Goal: Transaction & Acquisition: Purchase product/service

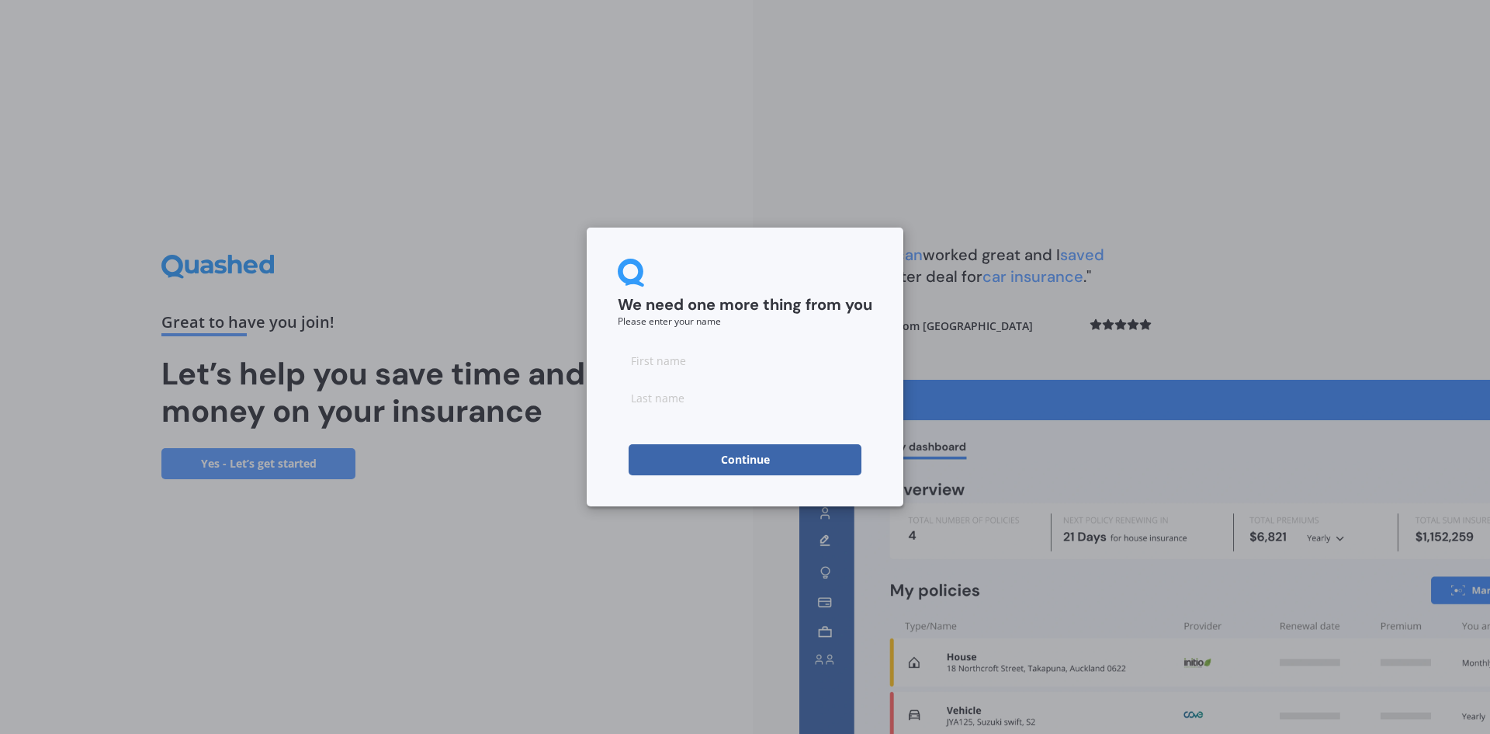
click at [684, 356] on input at bounding box center [745, 360] width 255 height 31
type input "[PERSON_NAME]"
click at [651, 403] on input at bounding box center [745, 397] width 255 height 31
type input "[PERSON_NAME]"
click at [654, 458] on button "Continue" at bounding box center [745, 459] width 233 height 31
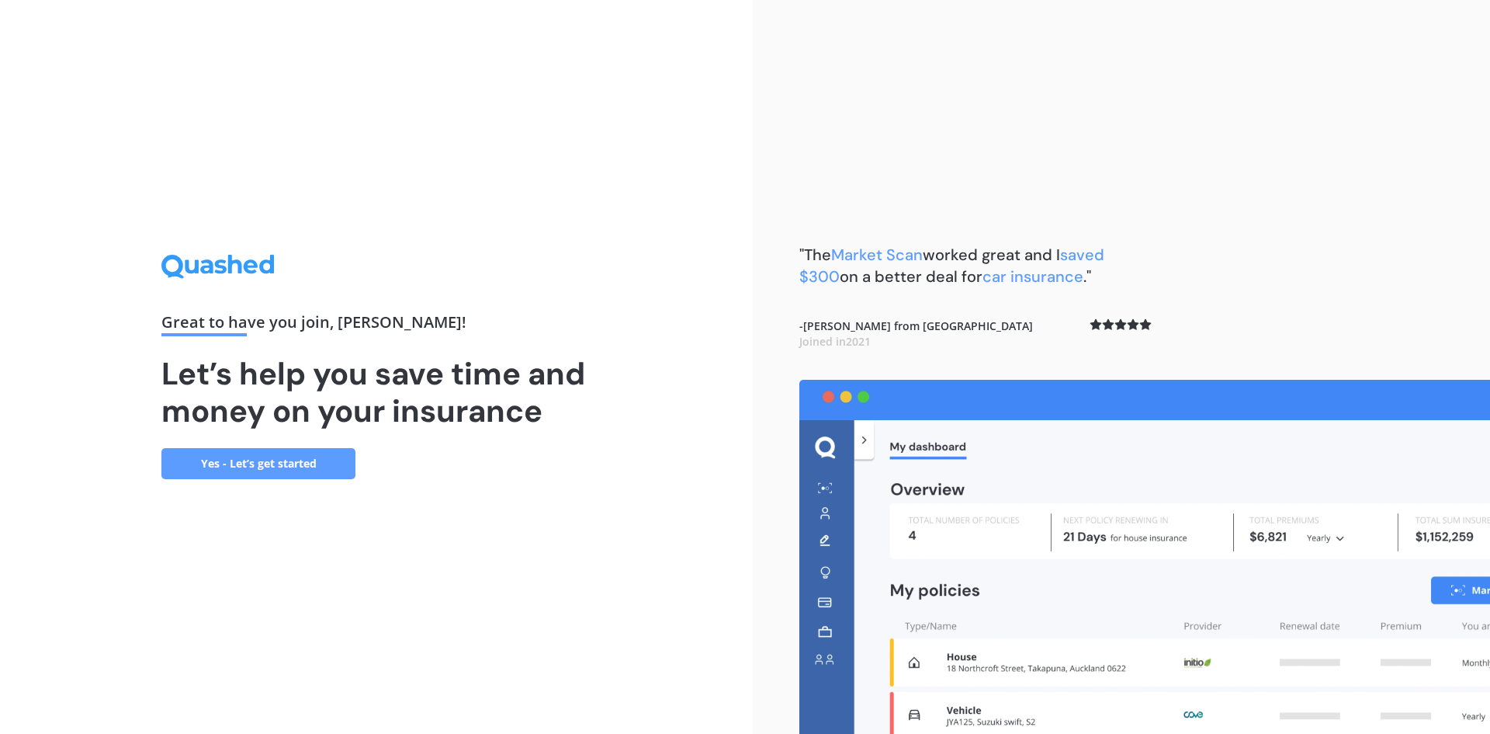
click at [230, 463] on link "Yes - Let’s get started" at bounding box center [258, 463] width 194 height 31
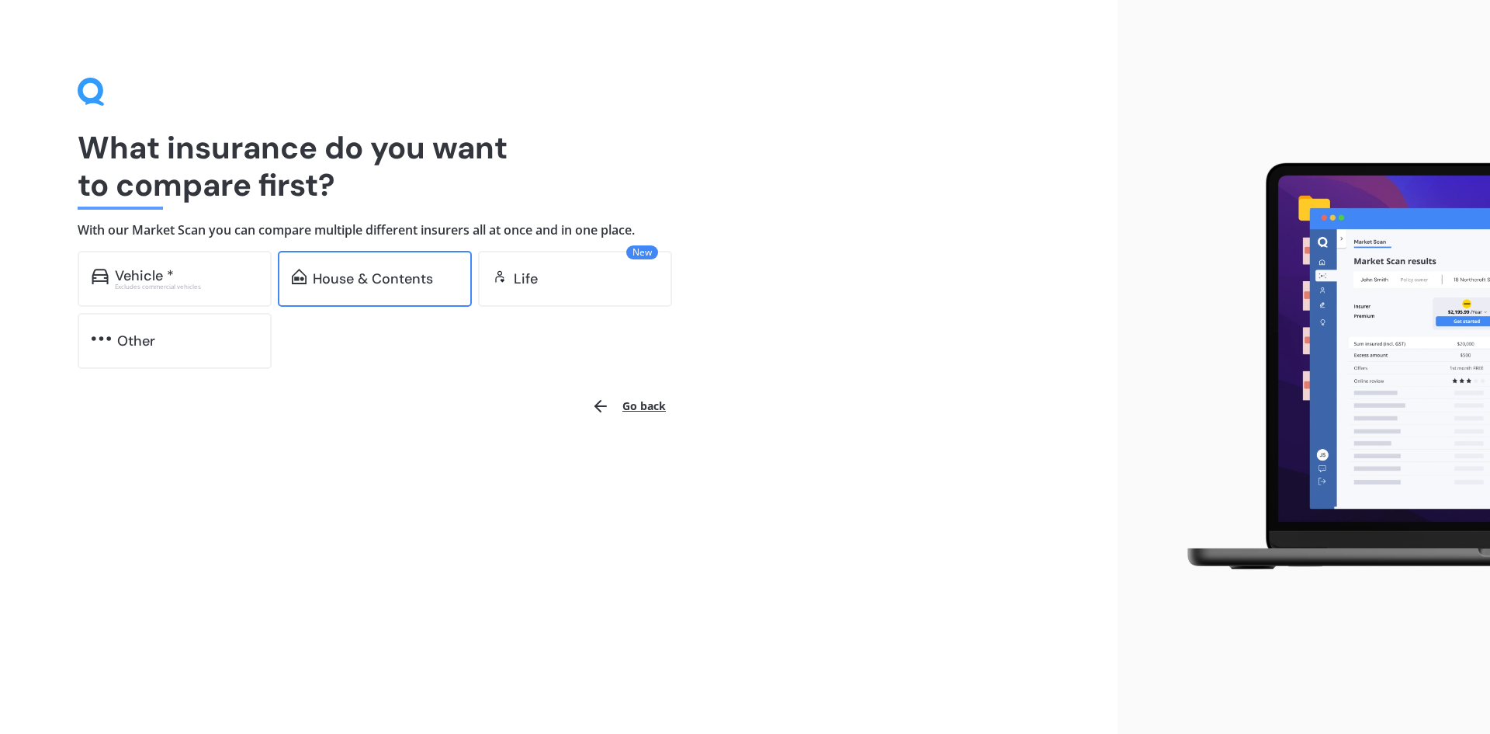
click at [362, 282] on div "House & Contents" at bounding box center [373, 279] width 120 height 16
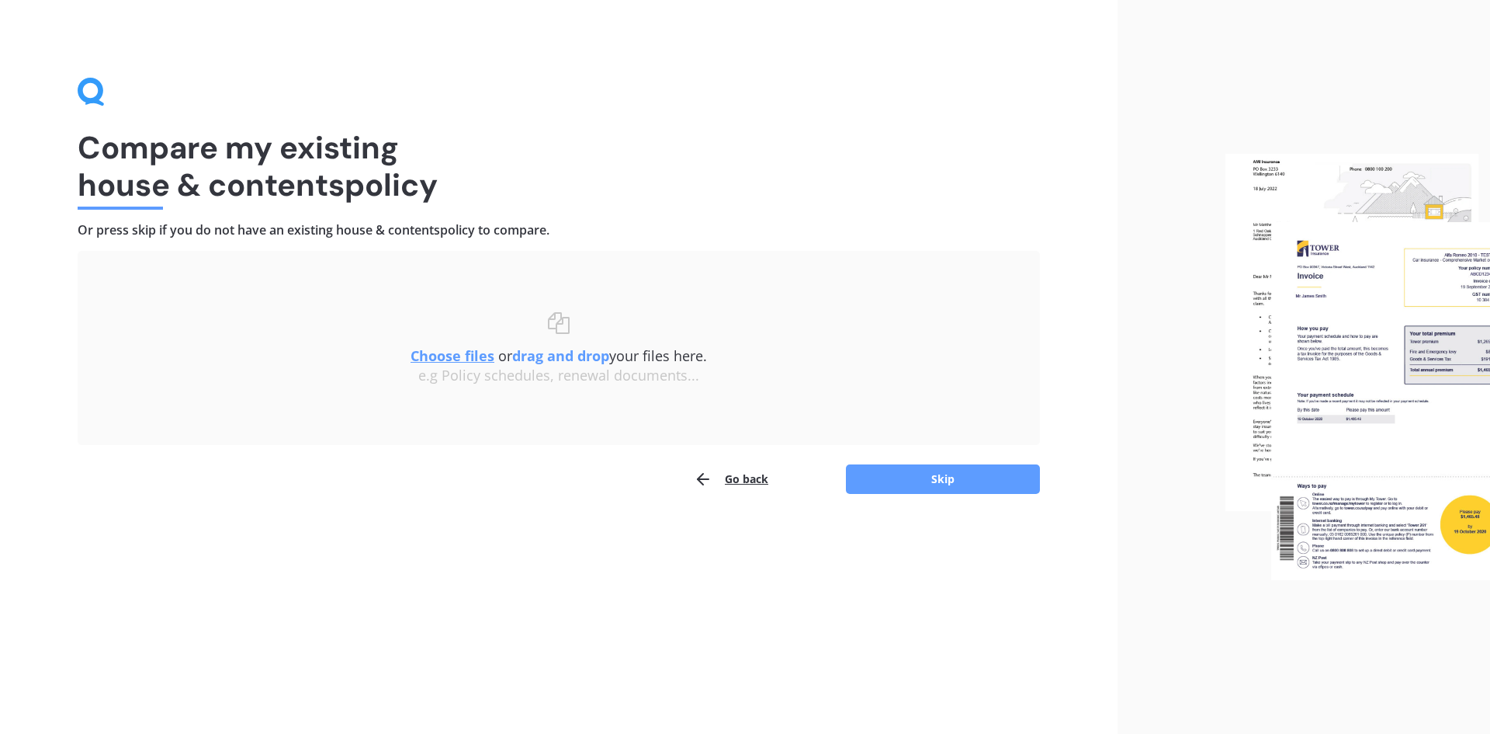
click at [1330, 339] on img at bounding box center [1358, 367] width 265 height 427
click at [602, 375] on div "e.g Policy schedules, renewal documents..." at bounding box center [559, 375] width 900 height 17
click at [463, 358] on u "Choose files" at bounding box center [453, 355] width 84 height 19
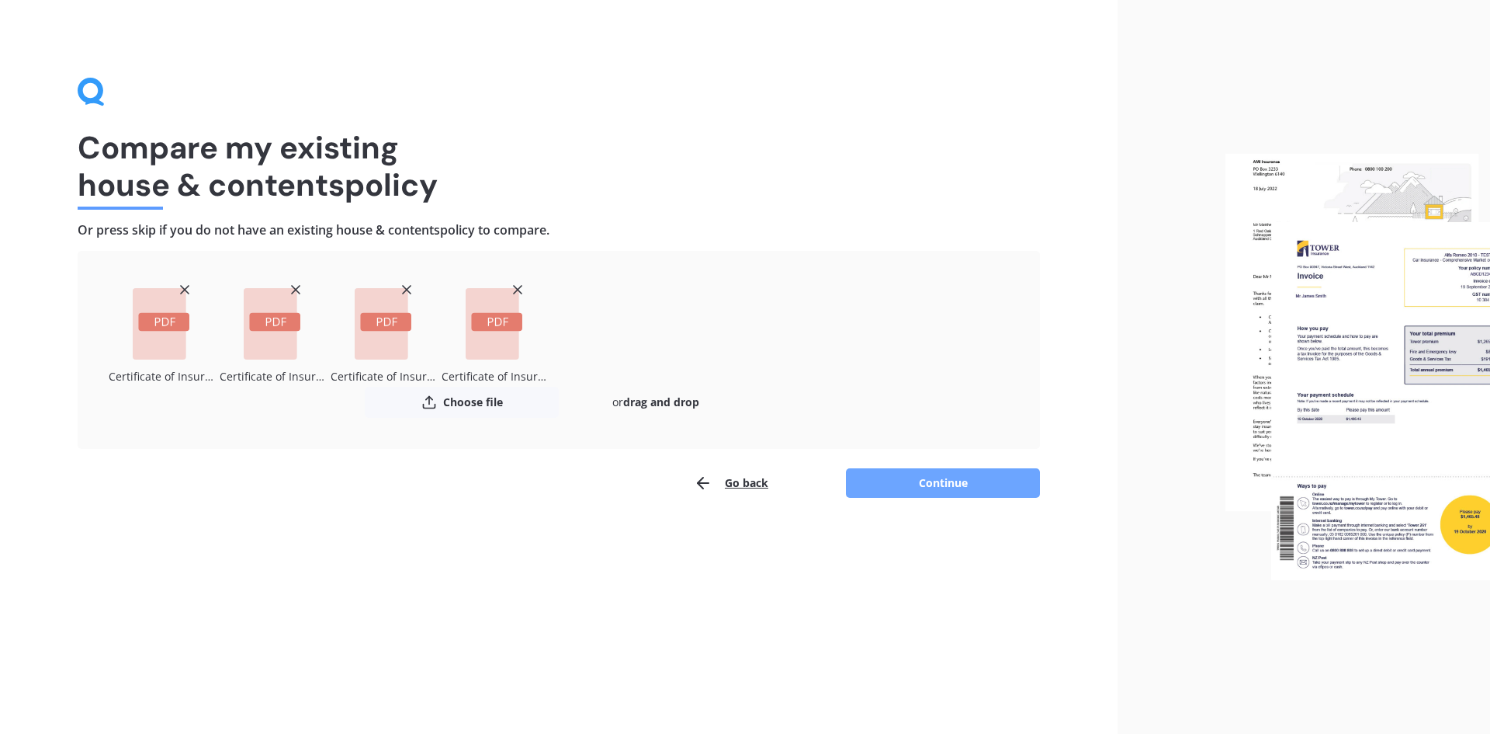
click at [952, 485] on button "Continue" at bounding box center [943, 482] width 194 height 29
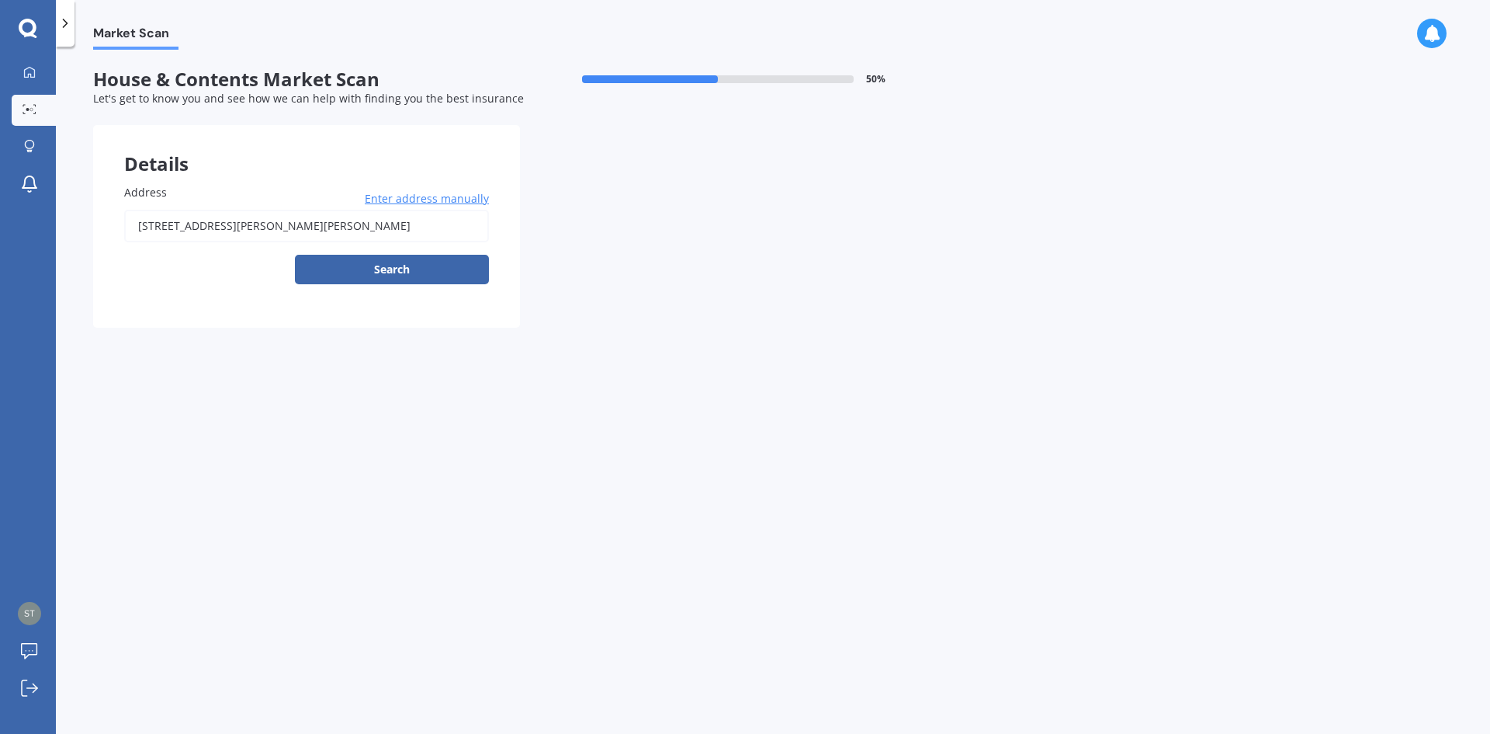
click at [286, 231] on input "[STREET_ADDRESS][PERSON_NAME][PERSON_NAME]" at bounding box center [306, 226] width 365 height 33
type input "[STREET_ADDRESS][PERSON_NAME][PERSON_NAME]"
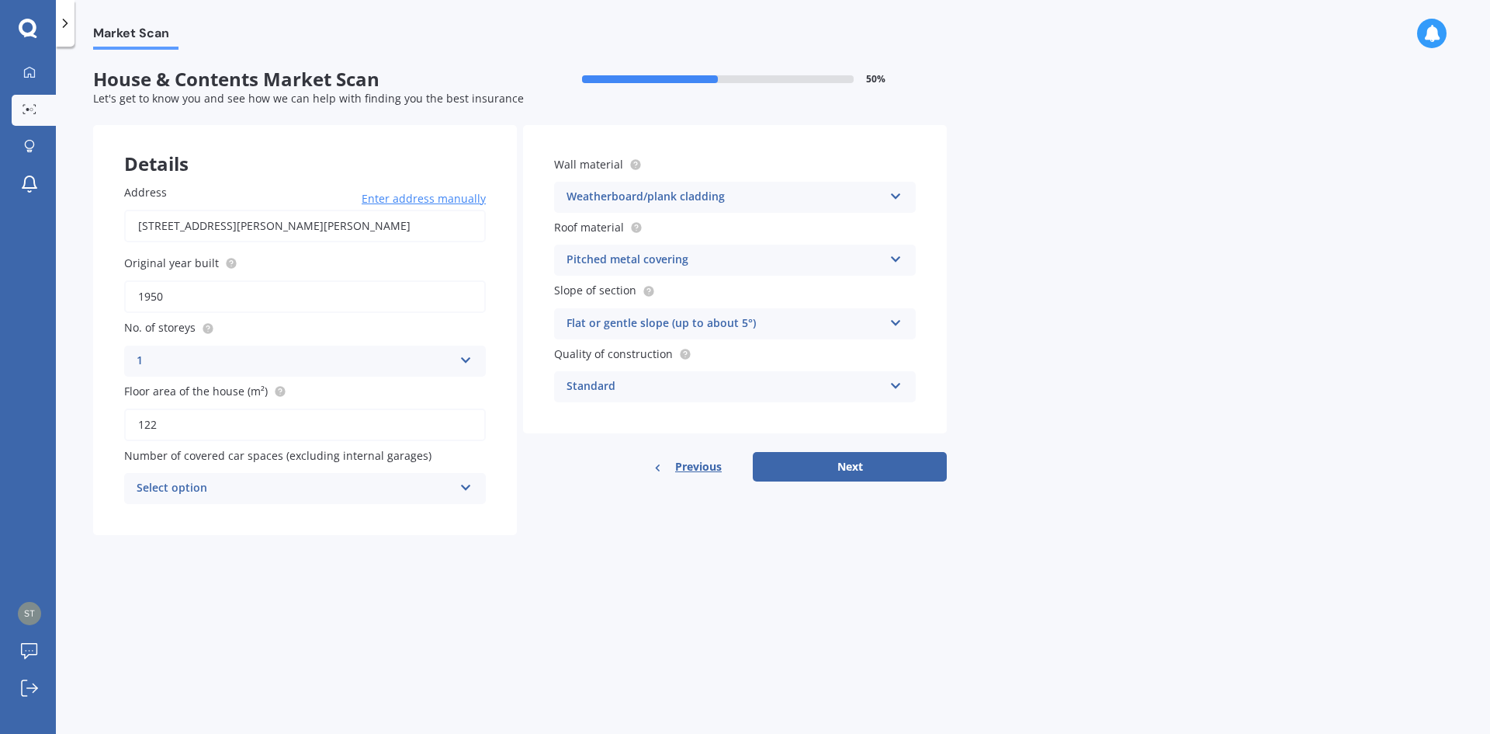
click at [833, 475] on button "Next" at bounding box center [850, 466] width 194 height 29
click at [463, 487] on icon at bounding box center [465, 485] width 13 height 11
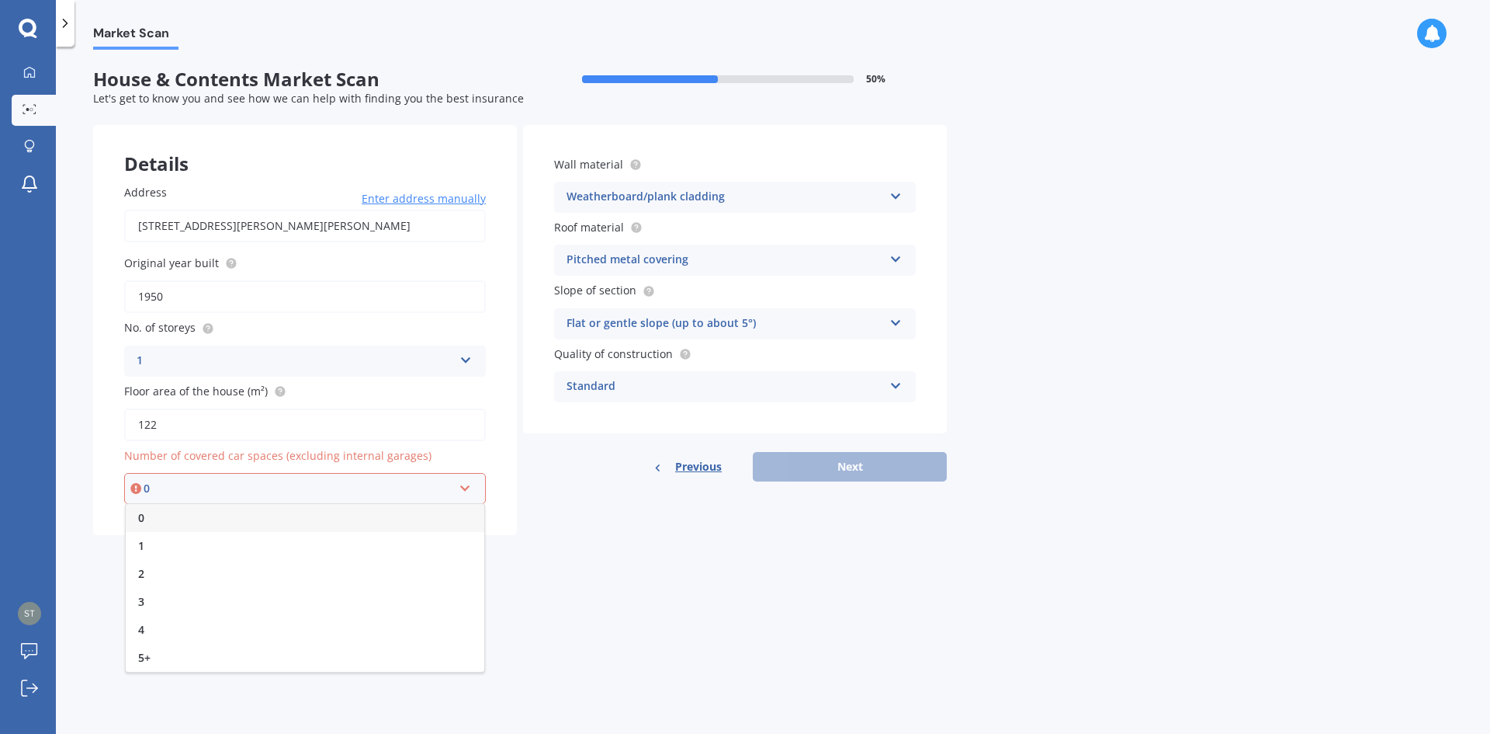
click at [174, 517] on div "0" at bounding box center [305, 518] width 359 height 28
click at [848, 468] on button "Next" at bounding box center [850, 466] width 194 height 29
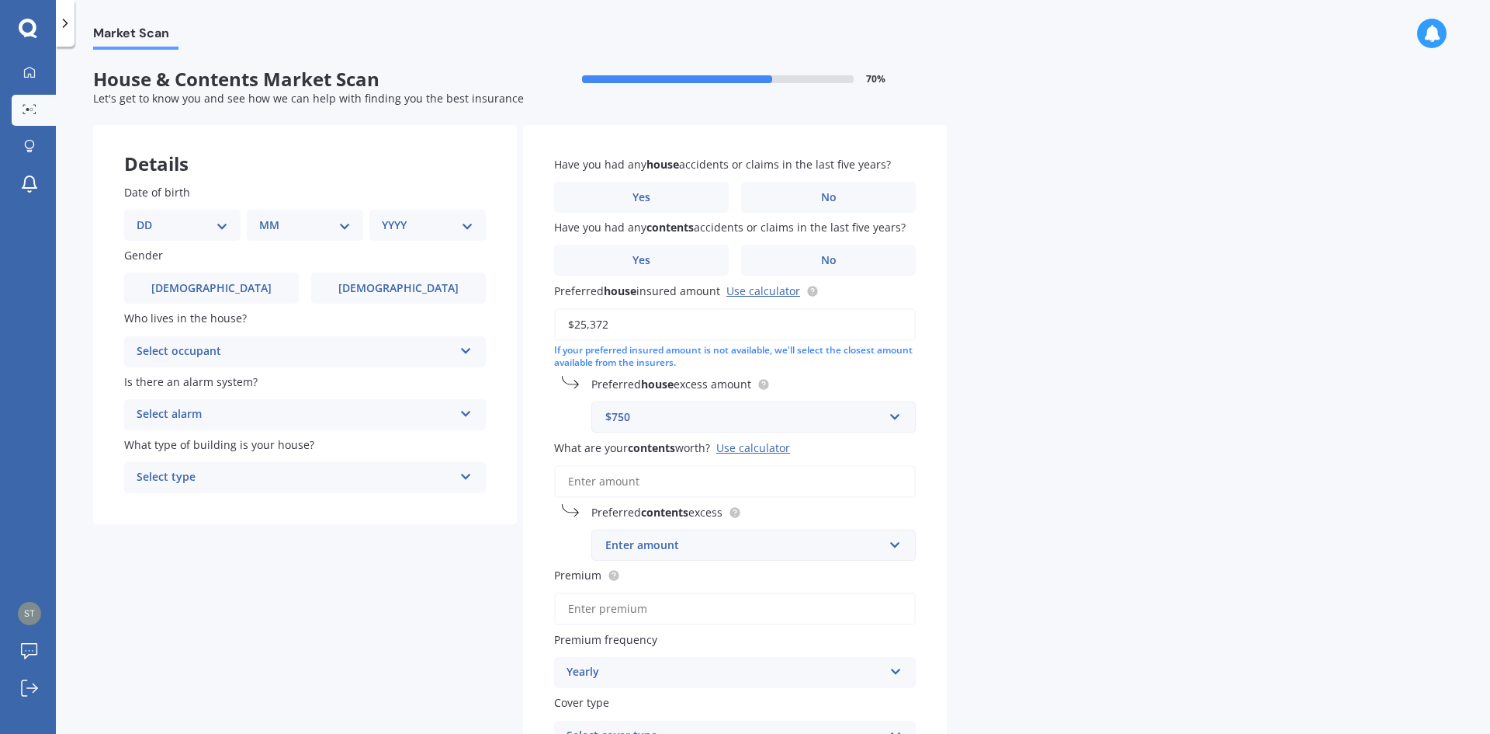
click at [221, 231] on select "DD 01 02 03 04 05 06 07 08 09 10 11 12 13 14 15 16 17 18 19 20 21 22 23 24 25 2…" at bounding box center [183, 225] width 92 height 17
select select "25"
click at [149, 217] on select "DD 01 02 03 04 05 06 07 08 09 10 11 12 13 14 15 16 17 18 19 20 21 22 23 24 25 2…" at bounding box center [183, 225] width 92 height 17
click at [349, 227] on select "MM 01 02 03 04 05 06 07 08 09 10 11 12" at bounding box center [307, 225] width 85 height 17
select select "08"
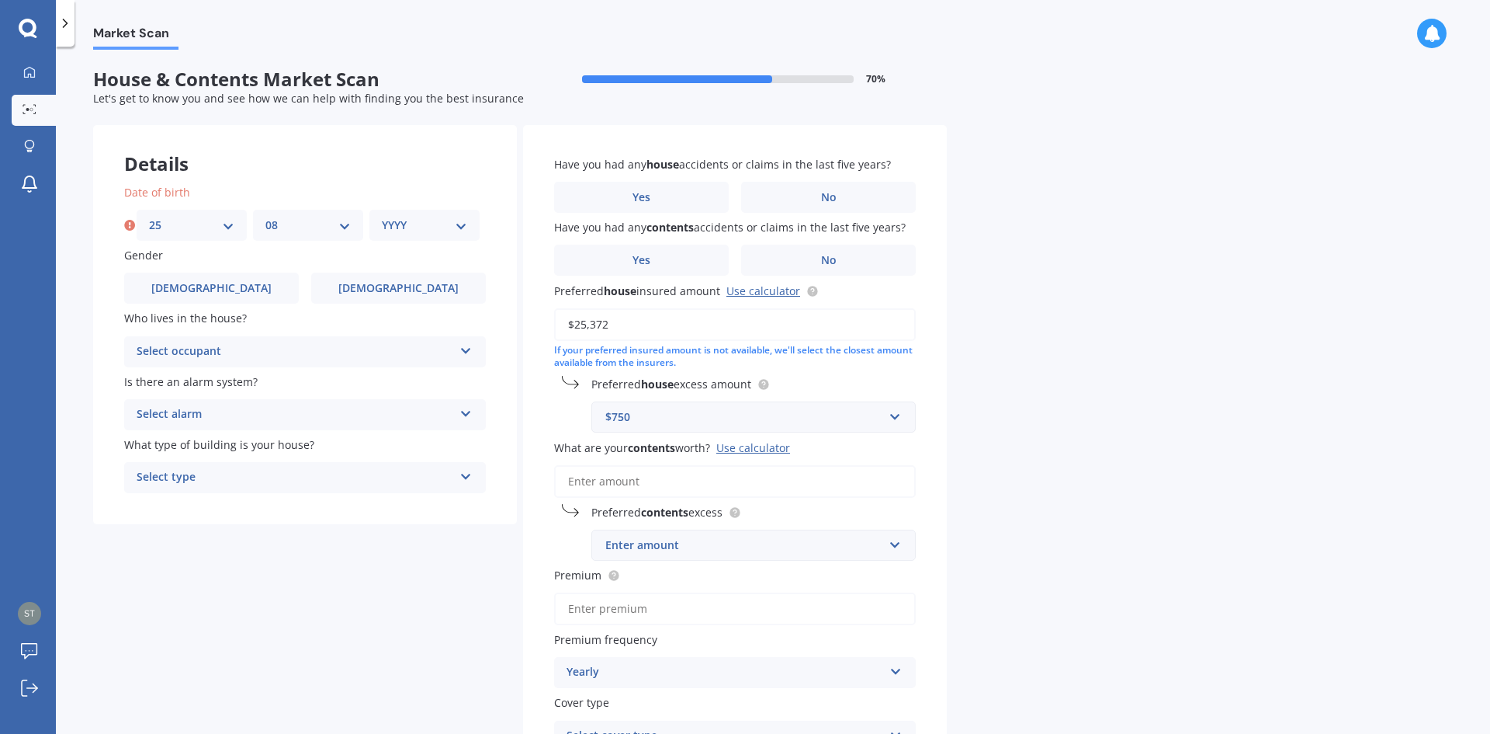
click at [265, 217] on select "MM 01 02 03 04 05 06 07 08 09 10 11 12" at bounding box center [307, 225] width 85 height 17
click at [466, 220] on select "YYYY 2009 2008 2007 2006 2005 2004 2003 2002 2001 2000 1999 1998 1997 1996 1995…" at bounding box center [424, 225] width 85 height 17
click at [460, 224] on select "YYYY 2009 2008 2007 2006 2005 2004 2003 2002 2001 2000 1999 1998 1997 1996 1995…" at bounding box center [424, 225] width 85 height 17
select select "1976"
click at [382, 217] on select "YYYY 2009 2008 2007 2006 2005 2004 2003 2002 2001 2000 1999 1998 1997 1996 1995…" at bounding box center [424, 225] width 85 height 17
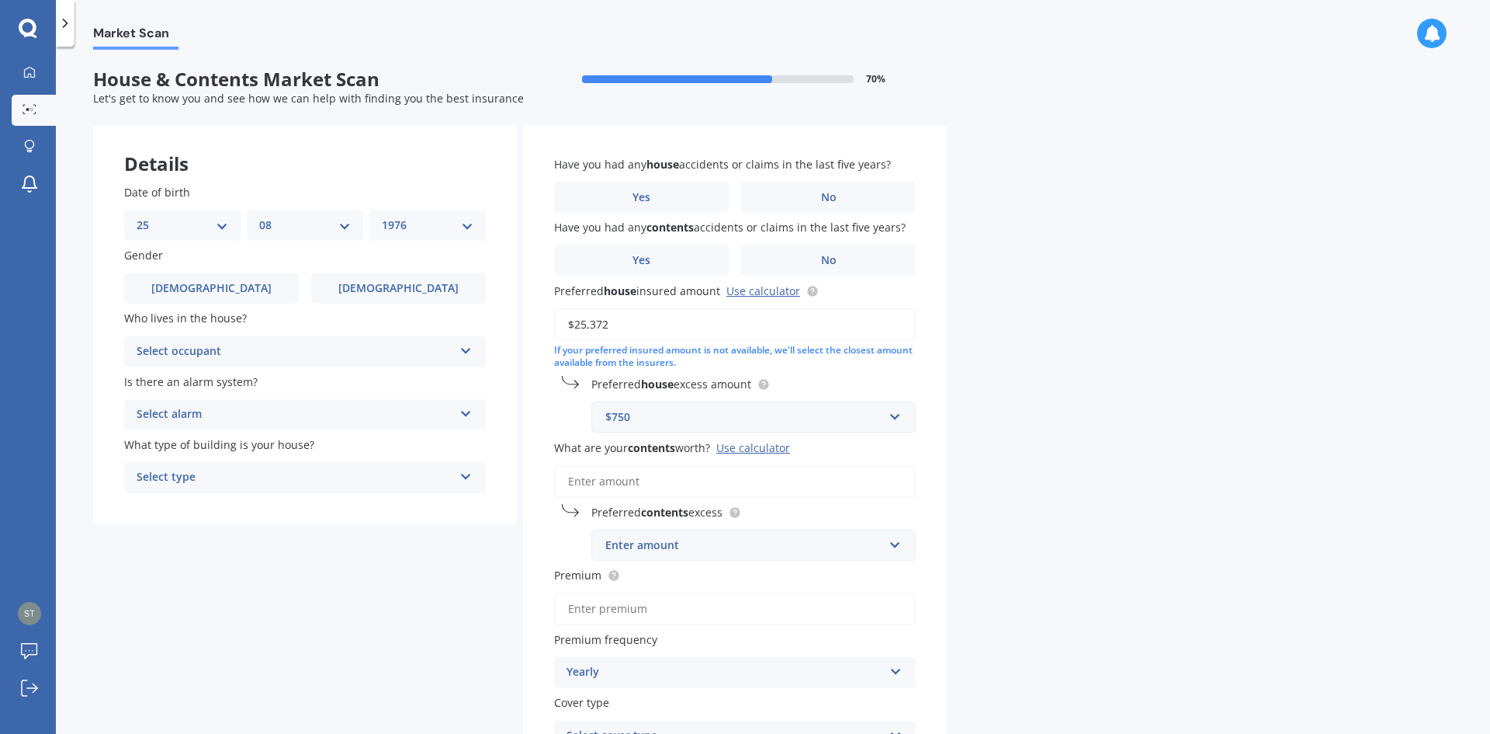
click at [463, 347] on icon at bounding box center [466, 347] width 13 height 11
click at [170, 383] on span "Owner" at bounding box center [154, 381] width 35 height 15
click at [470, 411] on icon at bounding box center [466, 410] width 13 height 11
click at [182, 473] on span "Yes, not monitored" at bounding box center [188, 472] width 102 height 15
click at [269, 477] on div "Select type" at bounding box center [295, 477] width 317 height 19
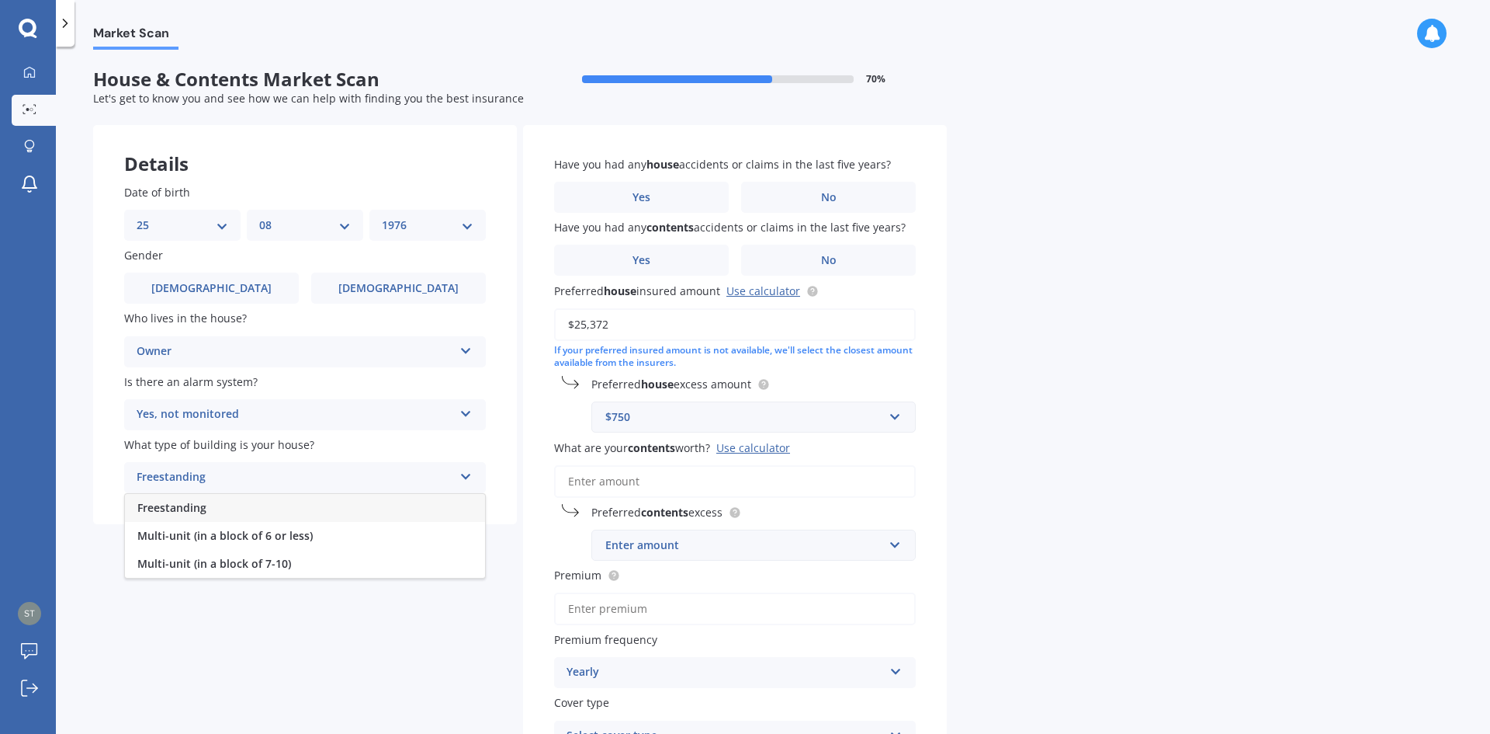
click at [186, 505] on span "Freestanding" at bounding box center [171, 507] width 69 height 15
click at [834, 196] on span "No" at bounding box center [829, 197] width 16 height 13
click at [0, 0] on input "No" at bounding box center [0, 0] width 0 height 0
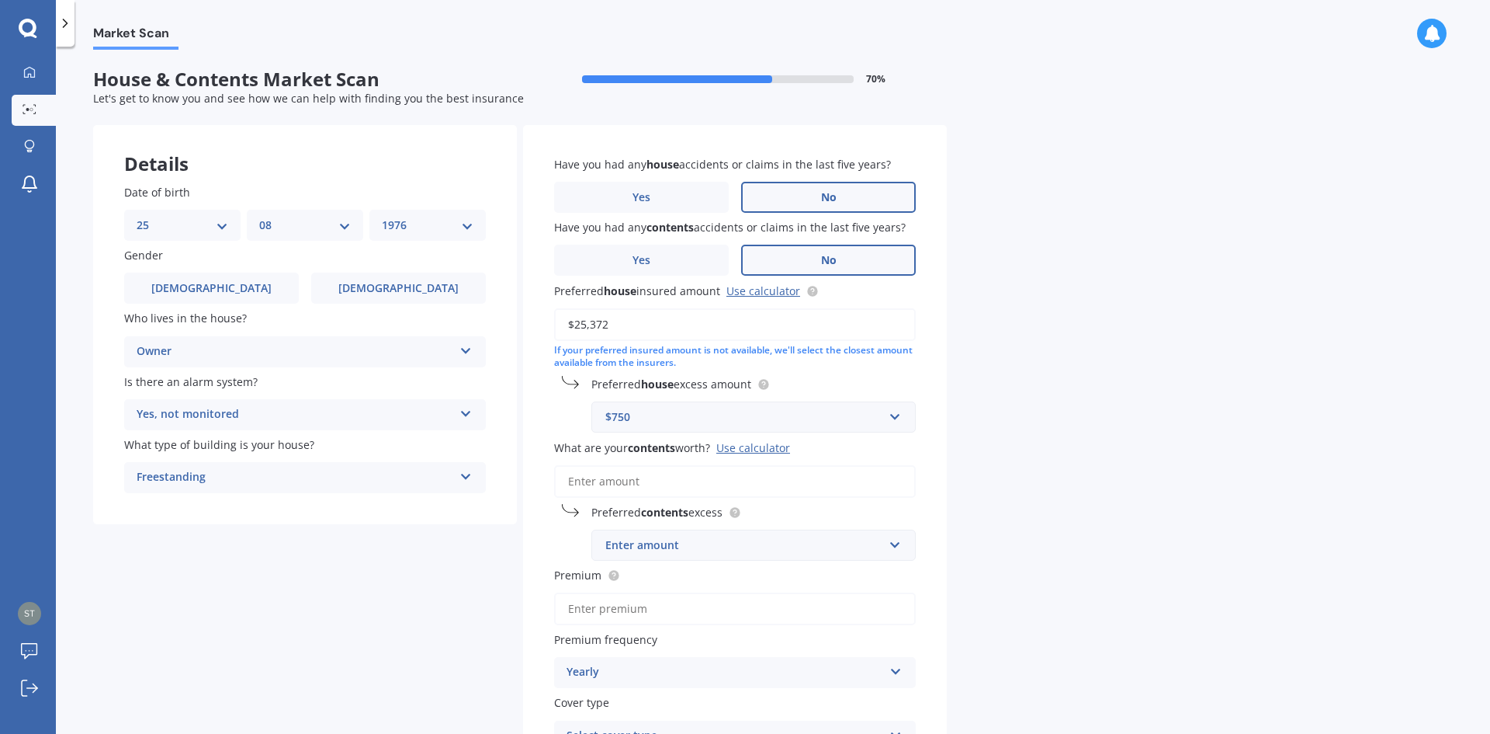
click at [838, 255] on label "No" at bounding box center [828, 260] width 175 height 31
click at [0, 0] on input "No" at bounding box center [0, 0] width 0 height 0
click at [623, 324] on input "$25,372" at bounding box center [735, 324] width 362 height 33
drag, startPoint x: 615, startPoint y: 321, endPoint x: 532, endPoint y: 317, distance: 83.2
click at [536, 317] on div "Have you had any house accidents or claims in the last five years? Yes No Have …" at bounding box center [735, 453] width 424 height 657
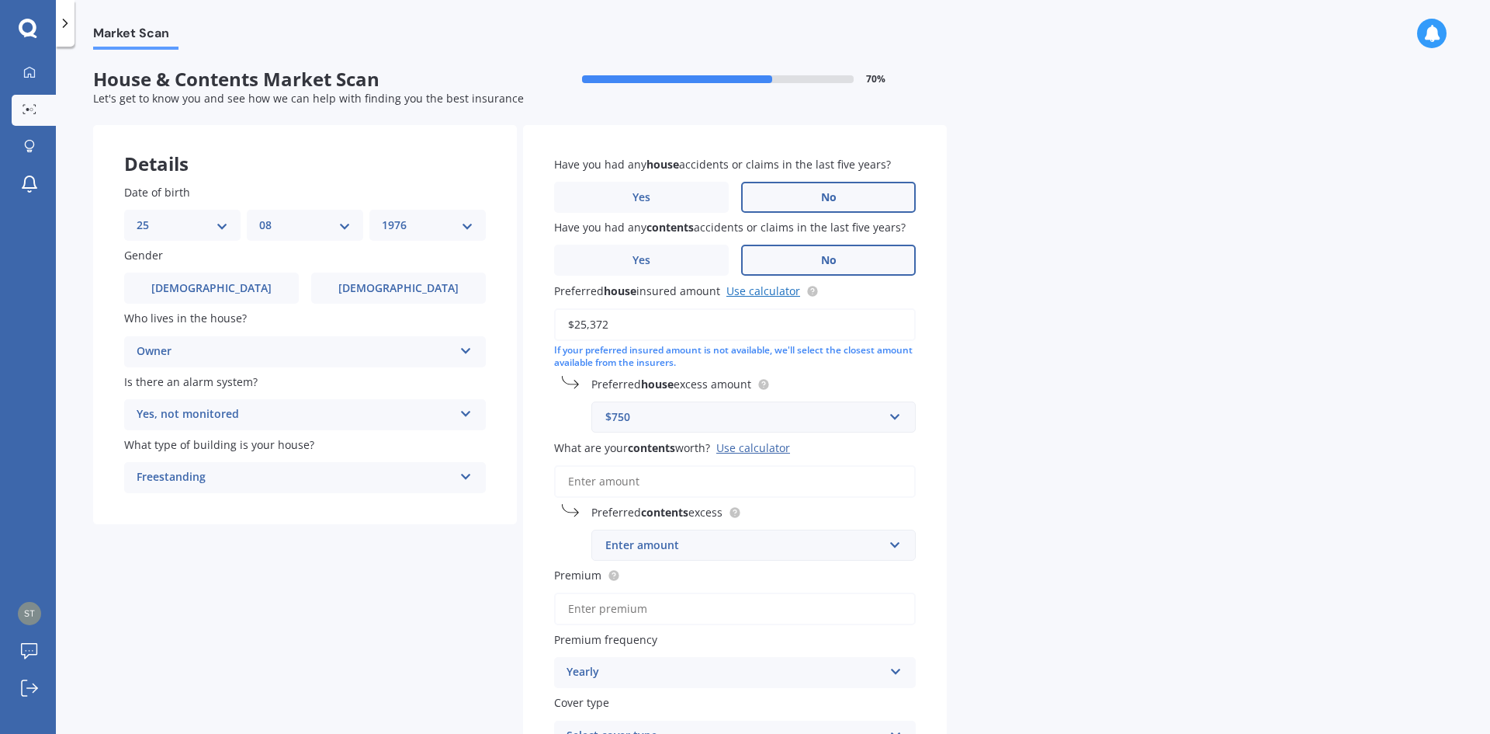
click at [773, 290] on link "Use calculator" at bounding box center [764, 290] width 74 height 15
click at [633, 322] on input "$25,372" at bounding box center [735, 324] width 362 height 33
type input "$2"
type input "$559,483"
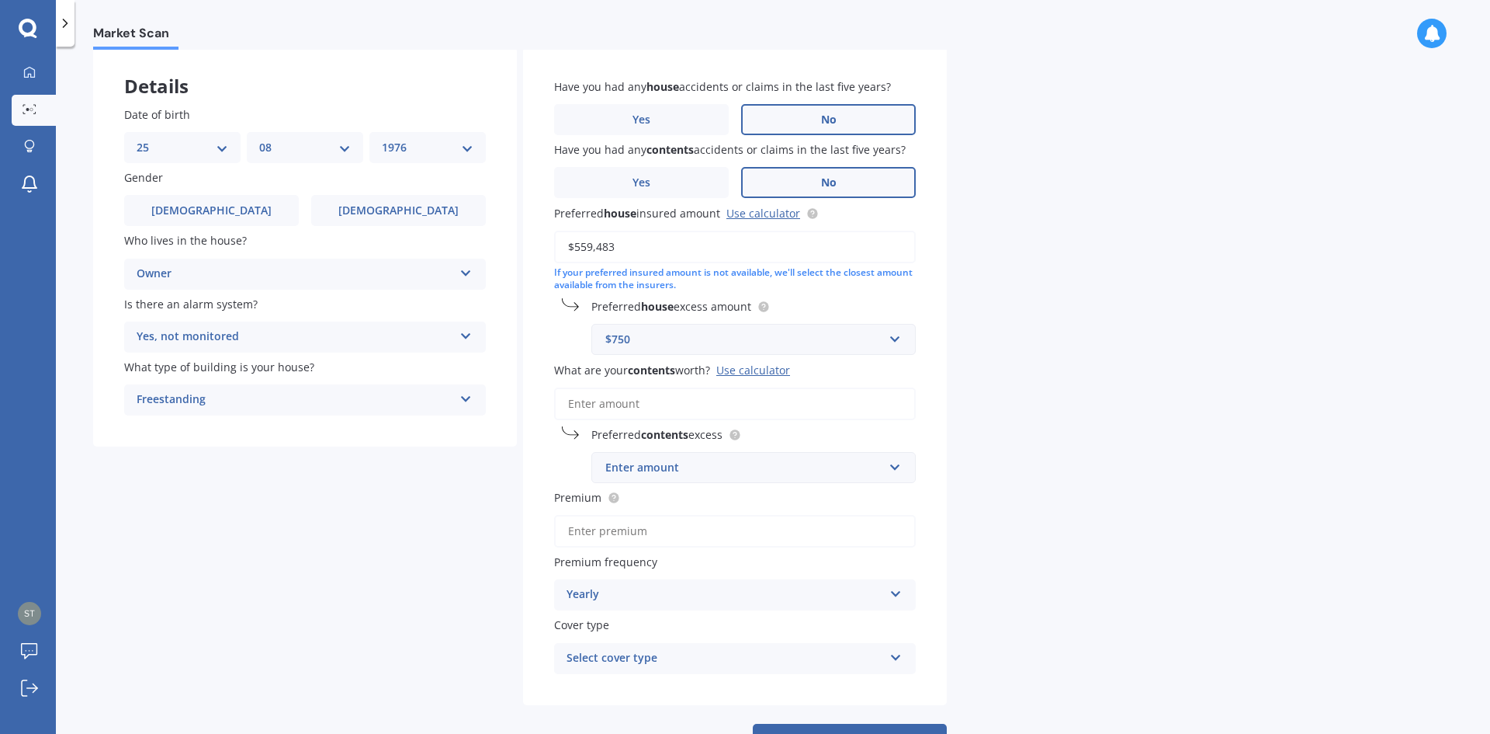
click at [644, 408] on input "What are your contents worth? Use calculator" at bounding box center [735, 403] width 362 height 33
click at [708, 660] on div "Select cover type" at bounding box center [725, 658] width 317 height 19
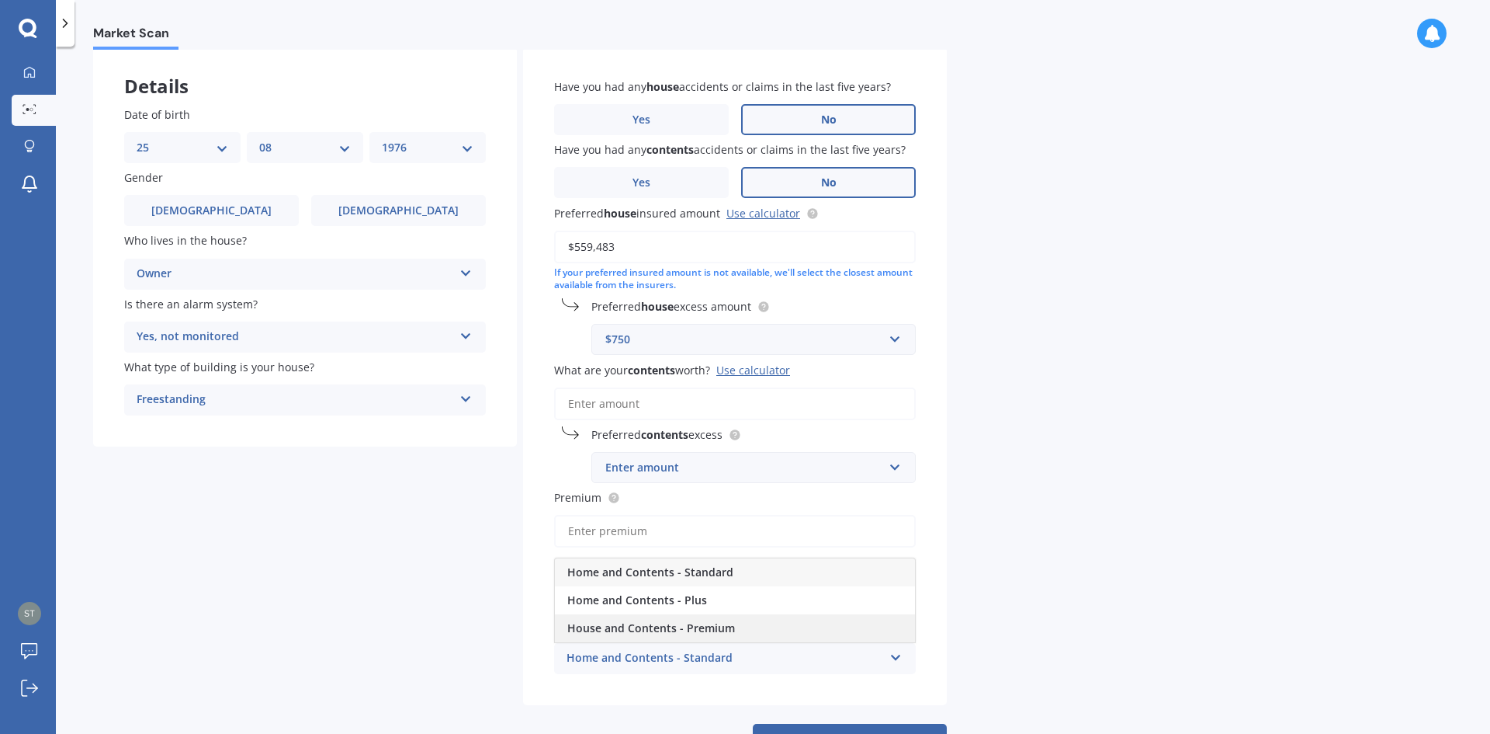
click at [691, 626] on span "House and Contents - Premium" at bounding box center [651, 627] width 168 height 15
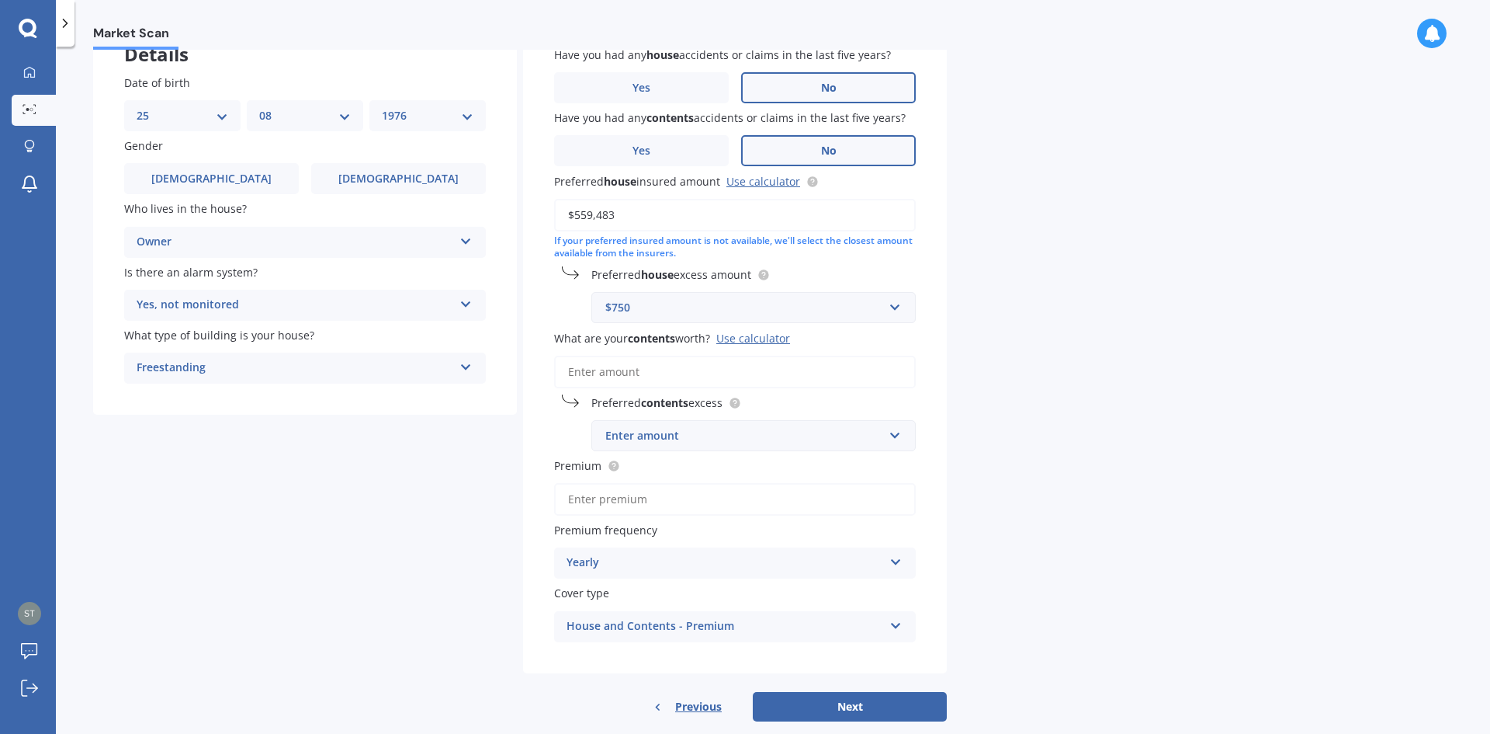
scroll to position [137, 0]
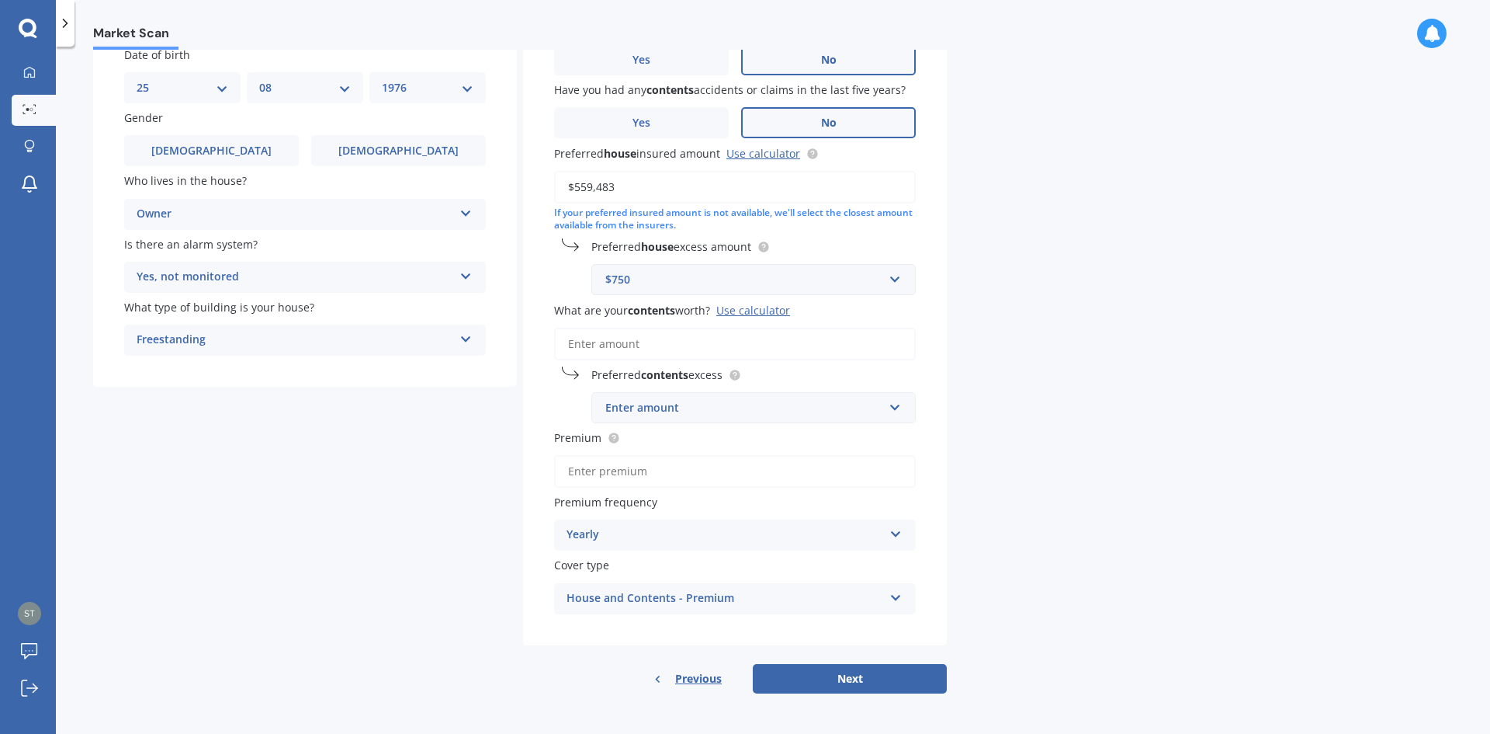
click at [636, 346] on input "What are your contents worth? Use calculator" at bounding box center [735, 344] width 362 height 33
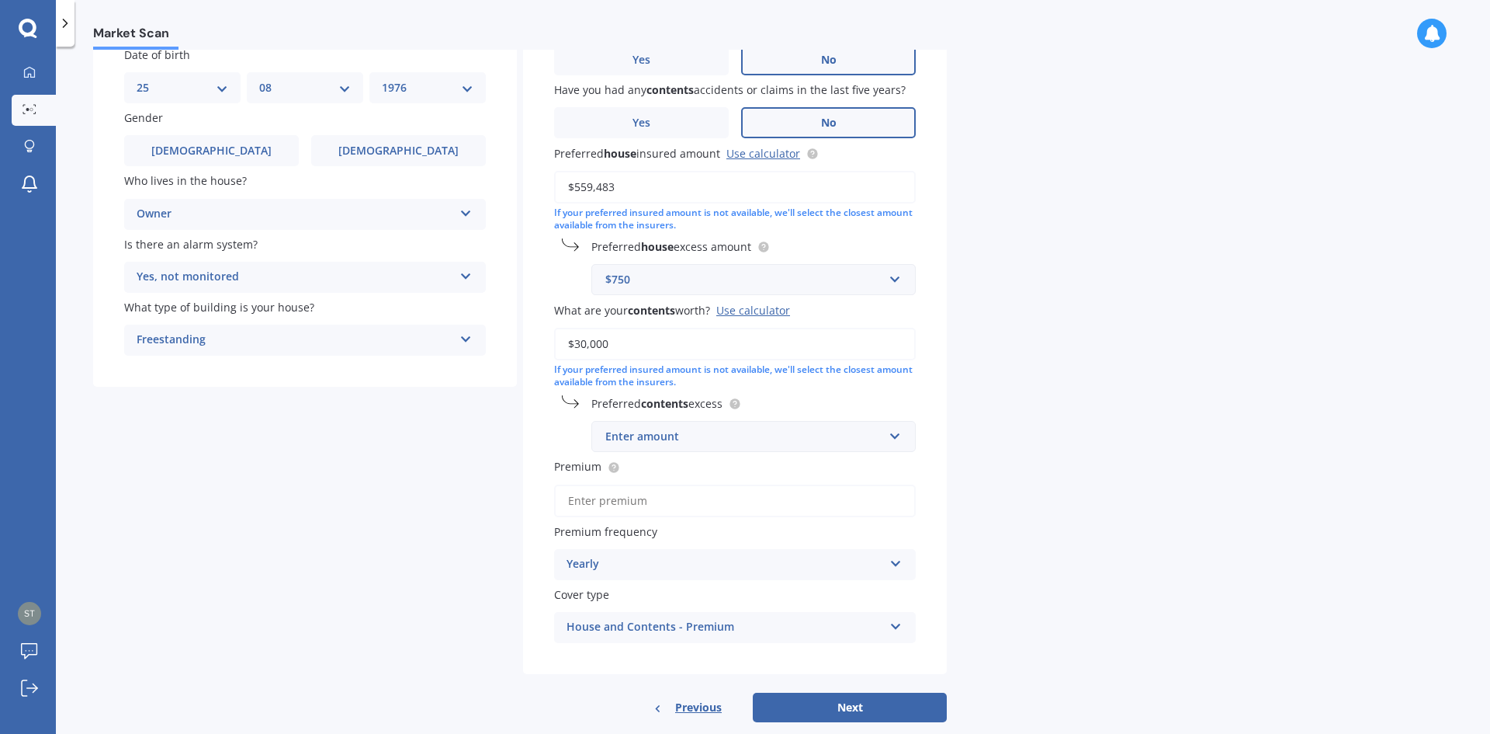
type input "$30,000"
click at [714, 427] on input "text" at bounding box center [748, 435] width 310 height 29
click at [634, 552] on div "$500" at bounding box center [753, 551] width 323 height 29
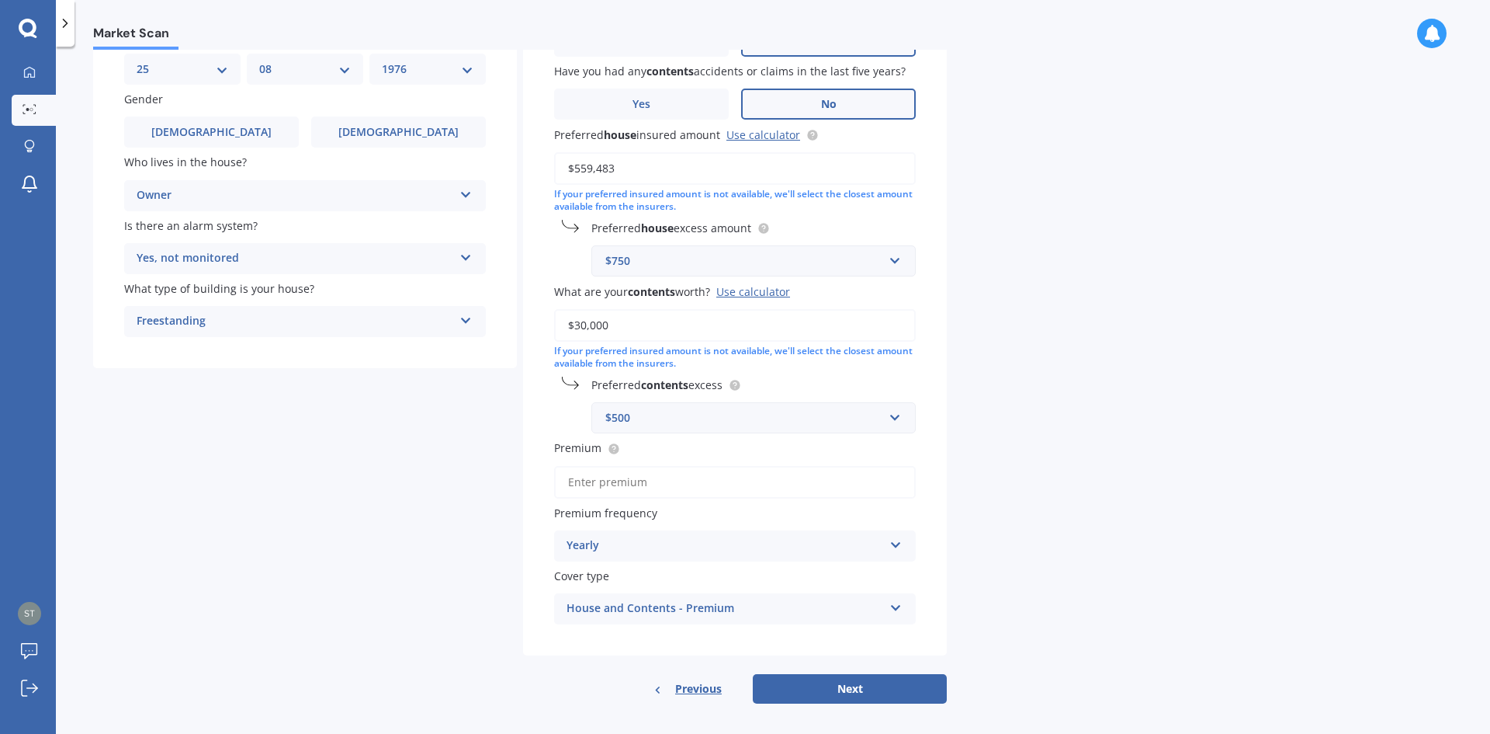
scroll to position [166, 0]
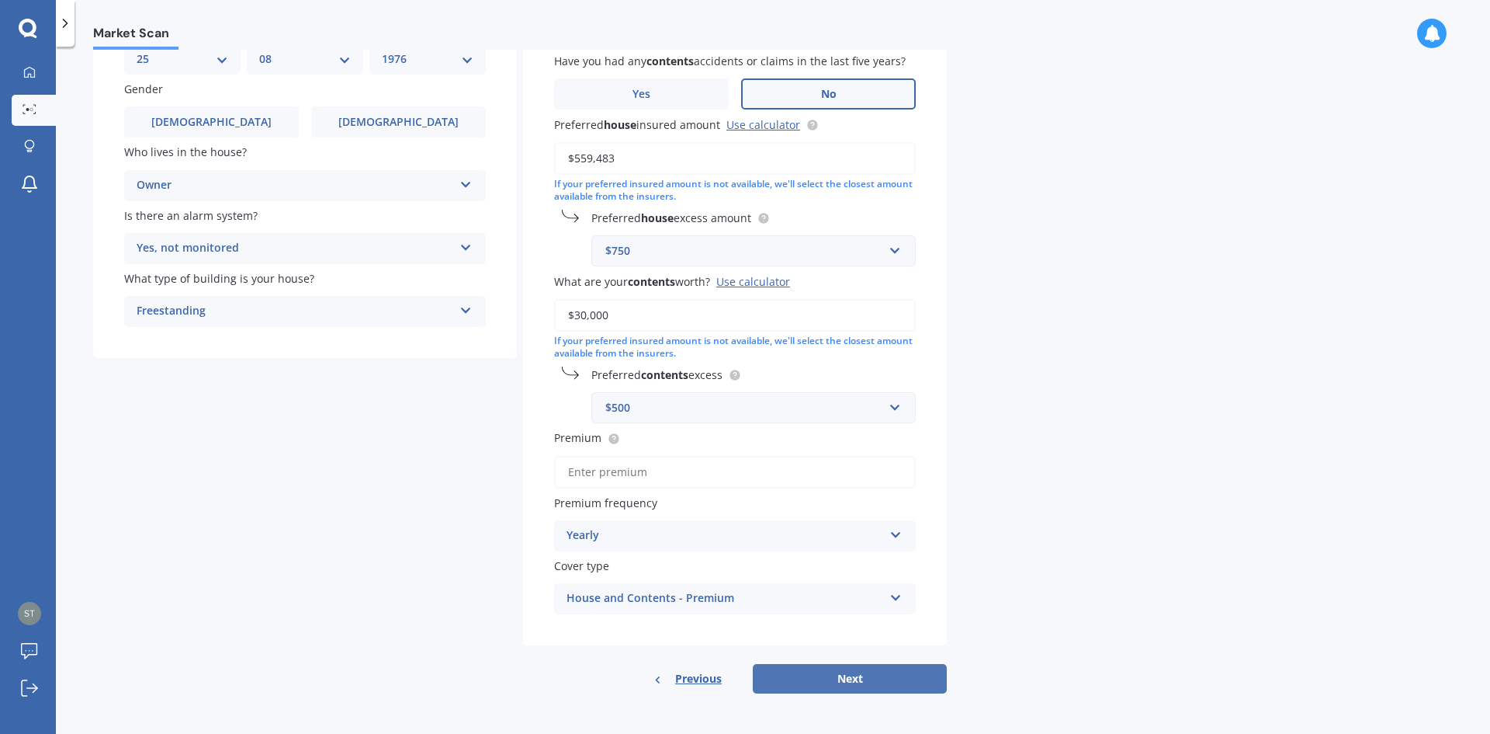
click at [864, 678] on button "Next" at bounding box center [850, 678] width 194 height 29
click at [636, 469] on input "Premium" at bounding box center [735, 472] width 362 height 33
click at [570, 438] on span "Premium" at bounding box center [577, 438] width 47 height 15
click at [570, 456] on input "Premium" at bounding box center [735, 472] width 362 height 33
click at [570, 437] on span "Premium" at bounding box center [577, 438] width 47 height 15
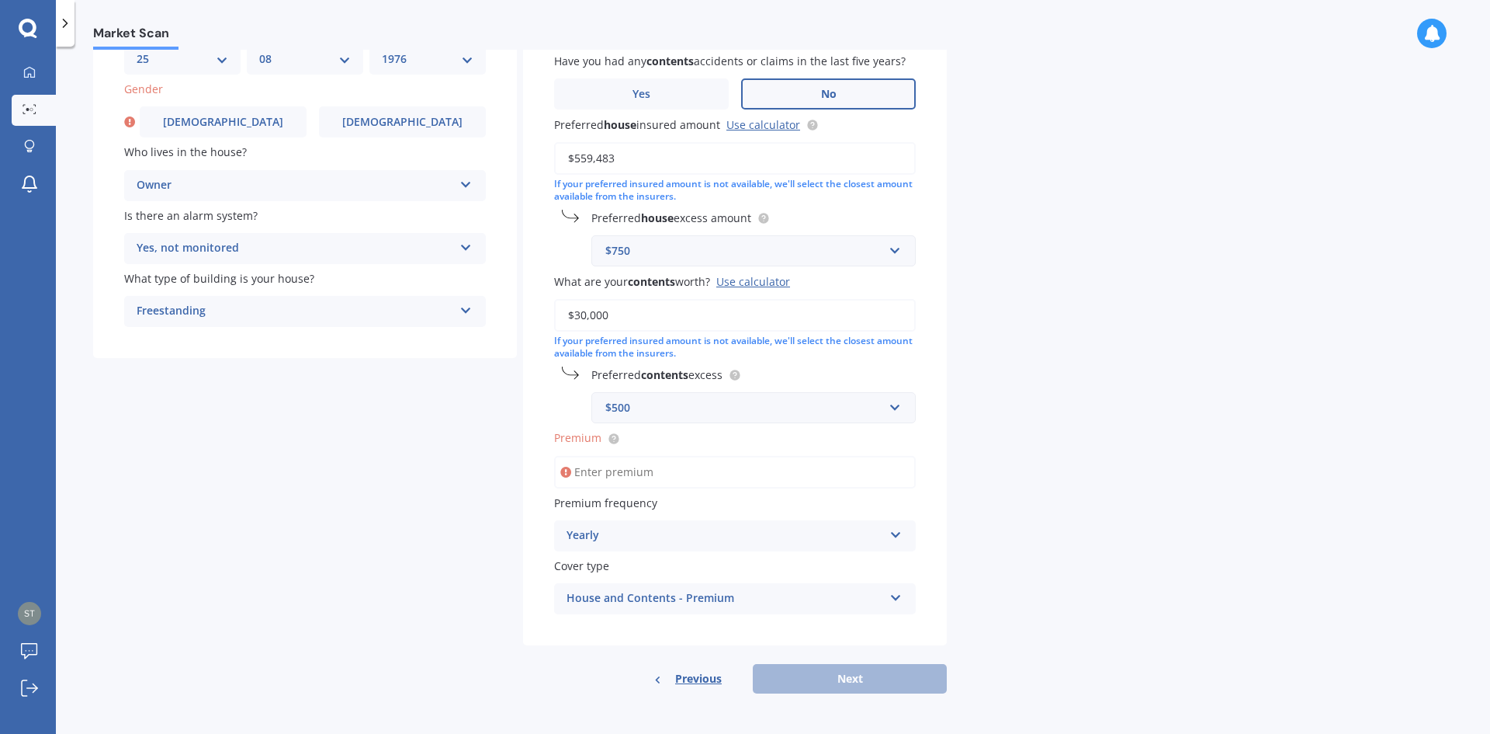
click at [570, 456] on input "Premium" at bounding box center [735, 472] width 362 height 33
click at [798, 435] on label "Premium" at bounding box center [732, 437] width 356 height 16
click at [798, 456] on input "Premium" at bounding box center [735, 472] width 362 height 33
type input "$420.00"
click at [852, 686] on div "Previous Next" at bounding box center [735, 678] width 424 height 29
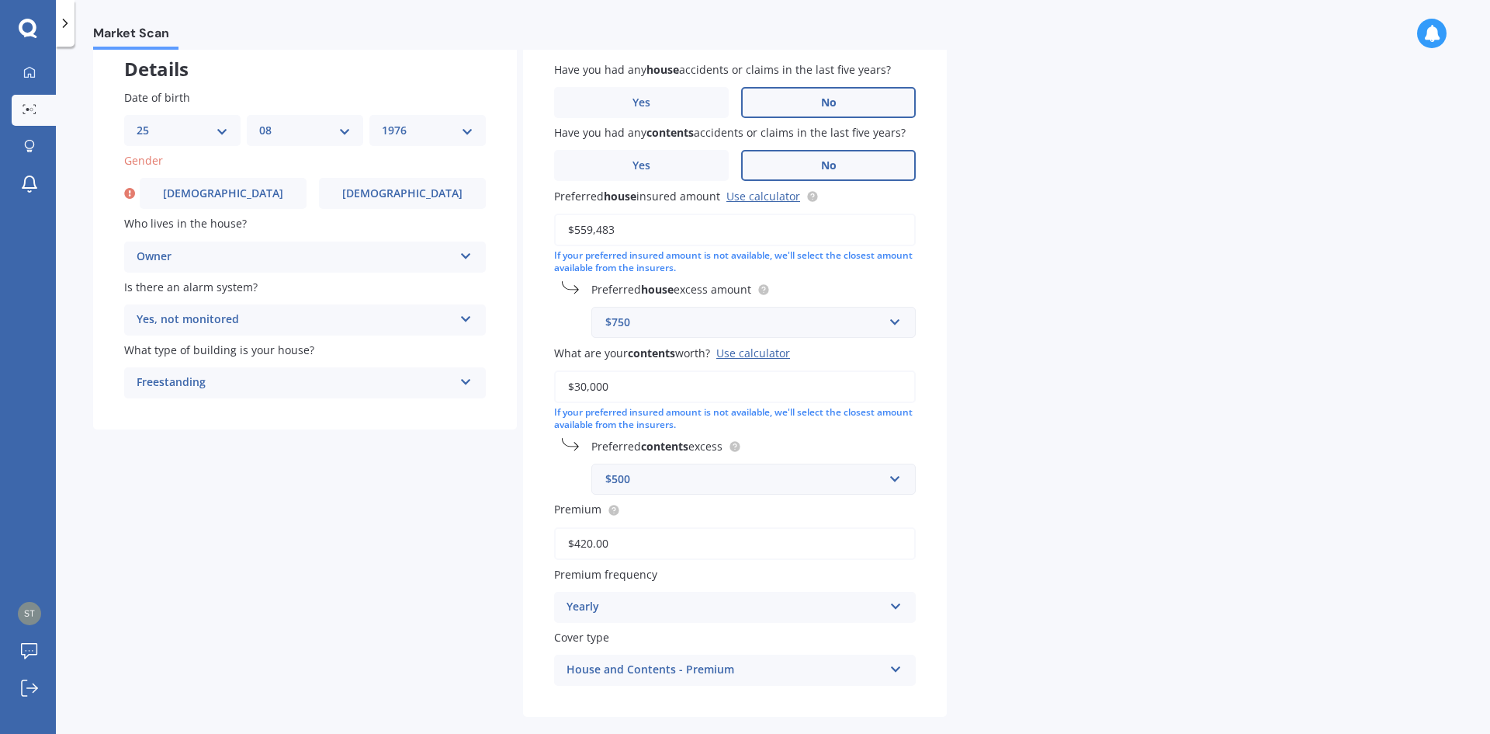
scroll to position [11, 0]
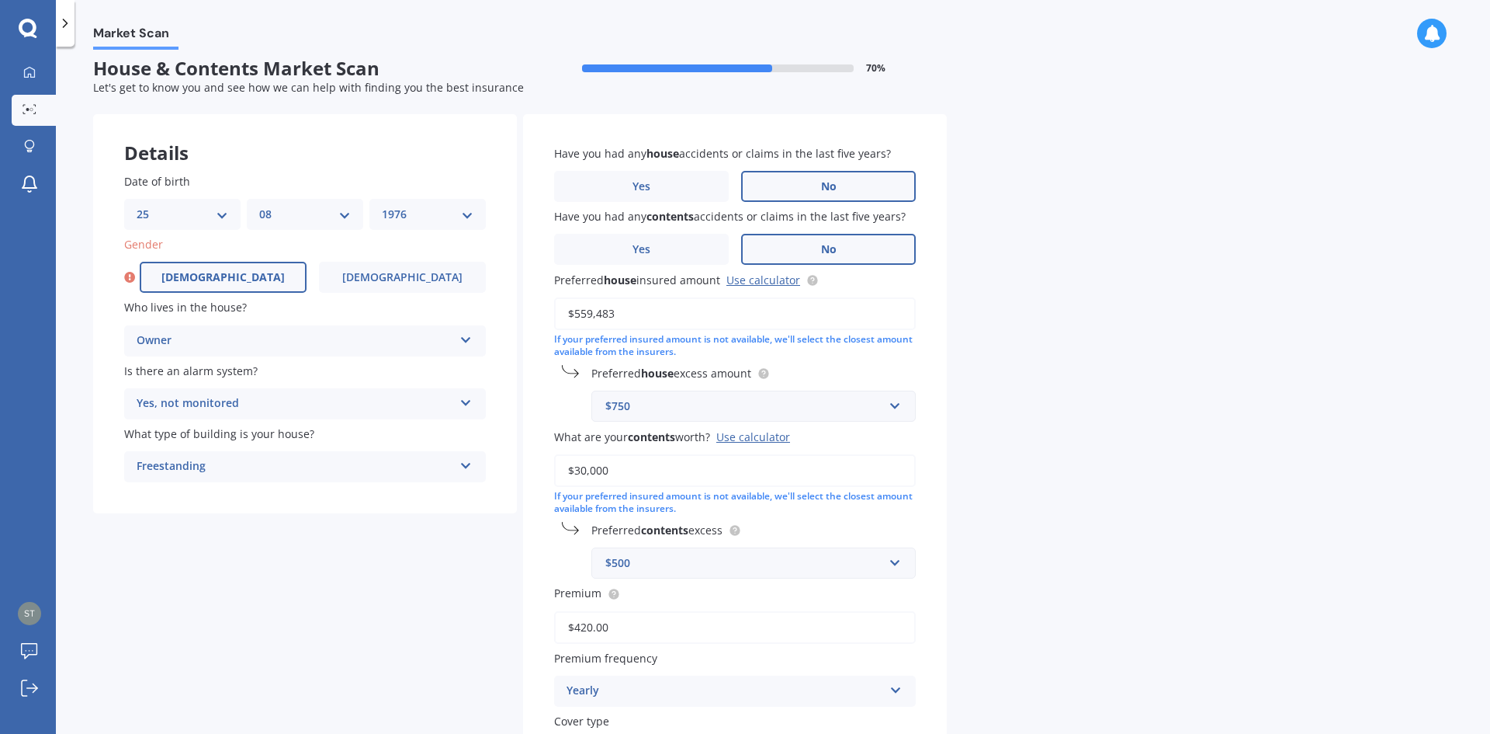
click at [234, 272] on span "[DEMOGRAPHIC_DATA]" at bounding box center [222, 277] width 123 height 13
click at [0, 0] on input "[DEMOGRAPHIC_DATA]" at bounding box center [0, 0] width 0 height 0
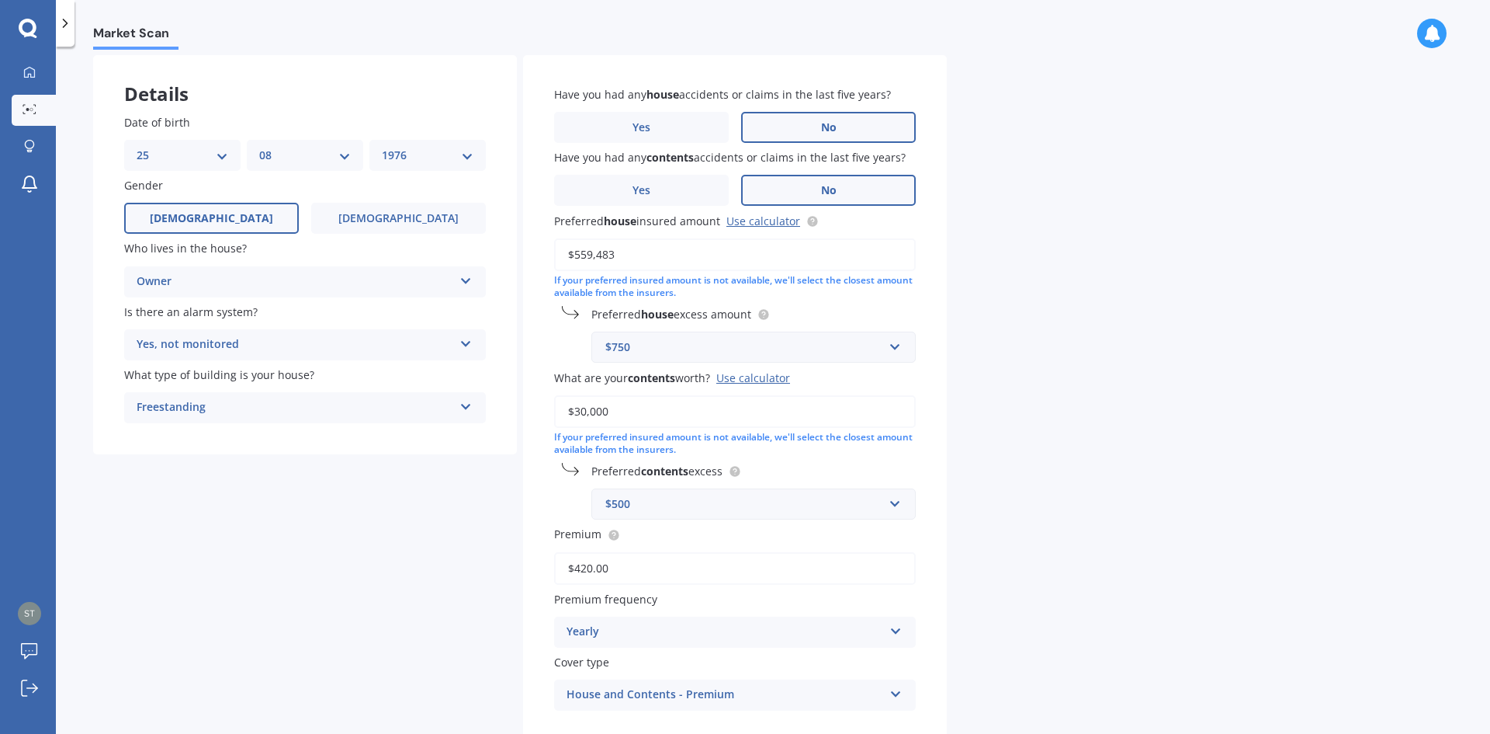
scroll to position [166, 0]
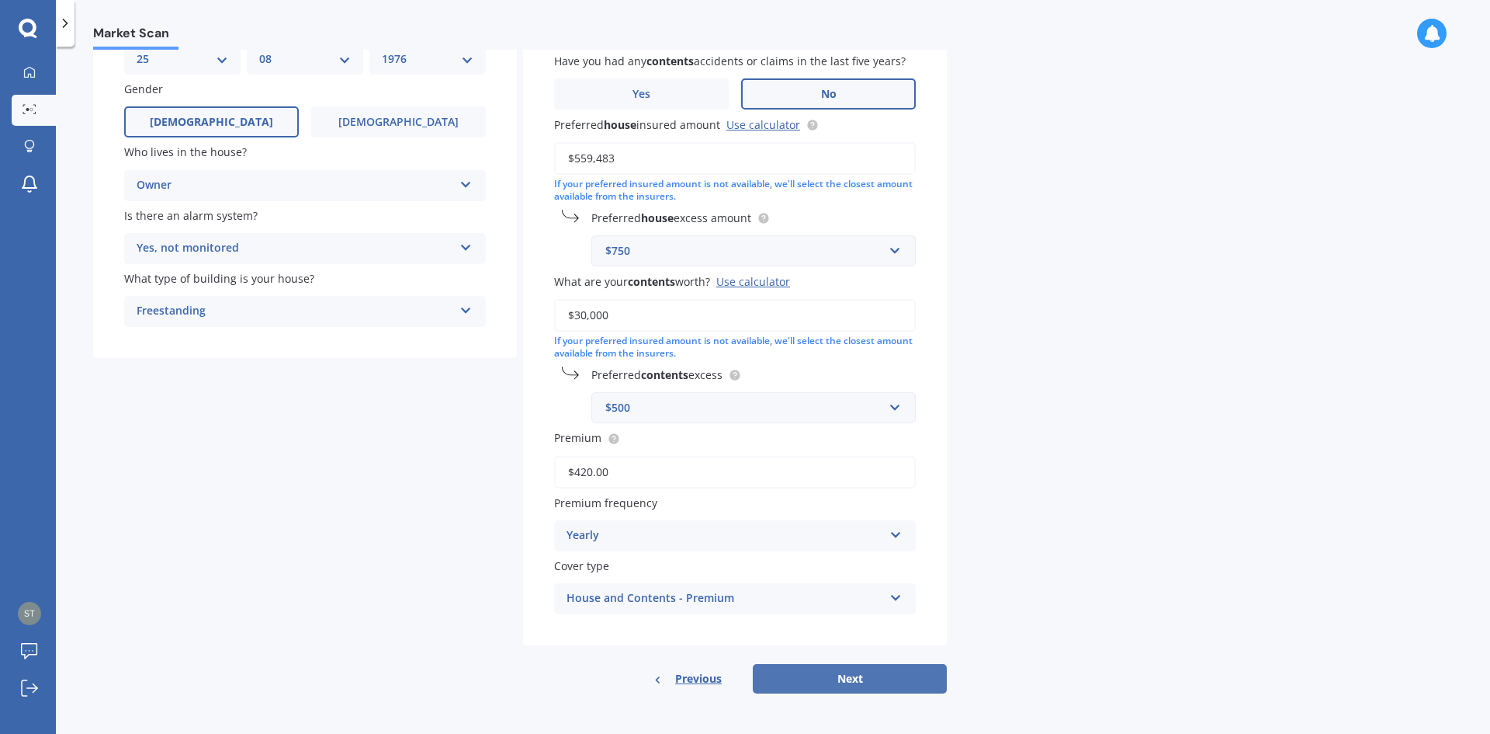
click at [853, 678] on button "Next" at bounding box center [850, 678] width 194 height 29
select select "25"
select select "08"
select select "1976"
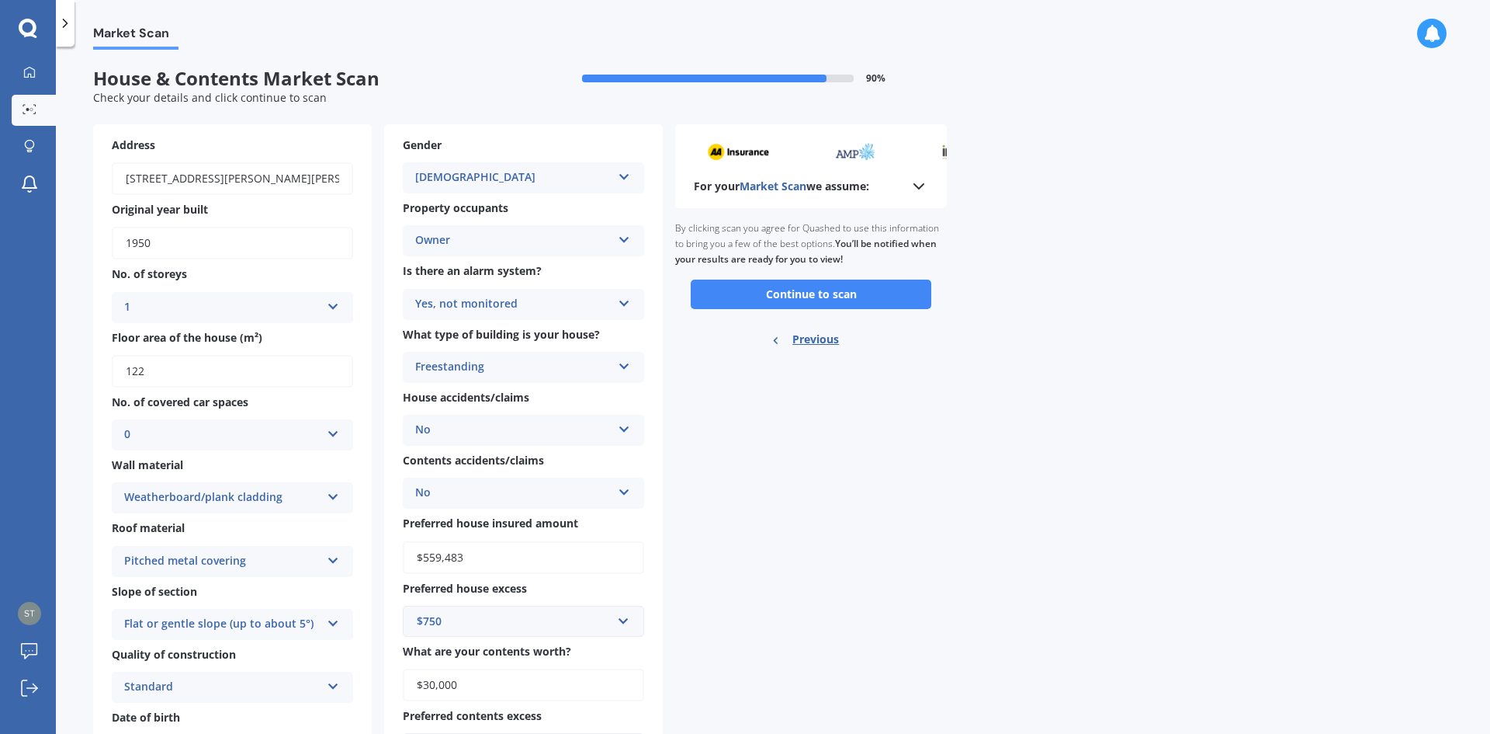
scroll to position [0, 0]
click at [793, 290] on button "Continue to scan" at bounding box center [811, 294] width 241 height 29
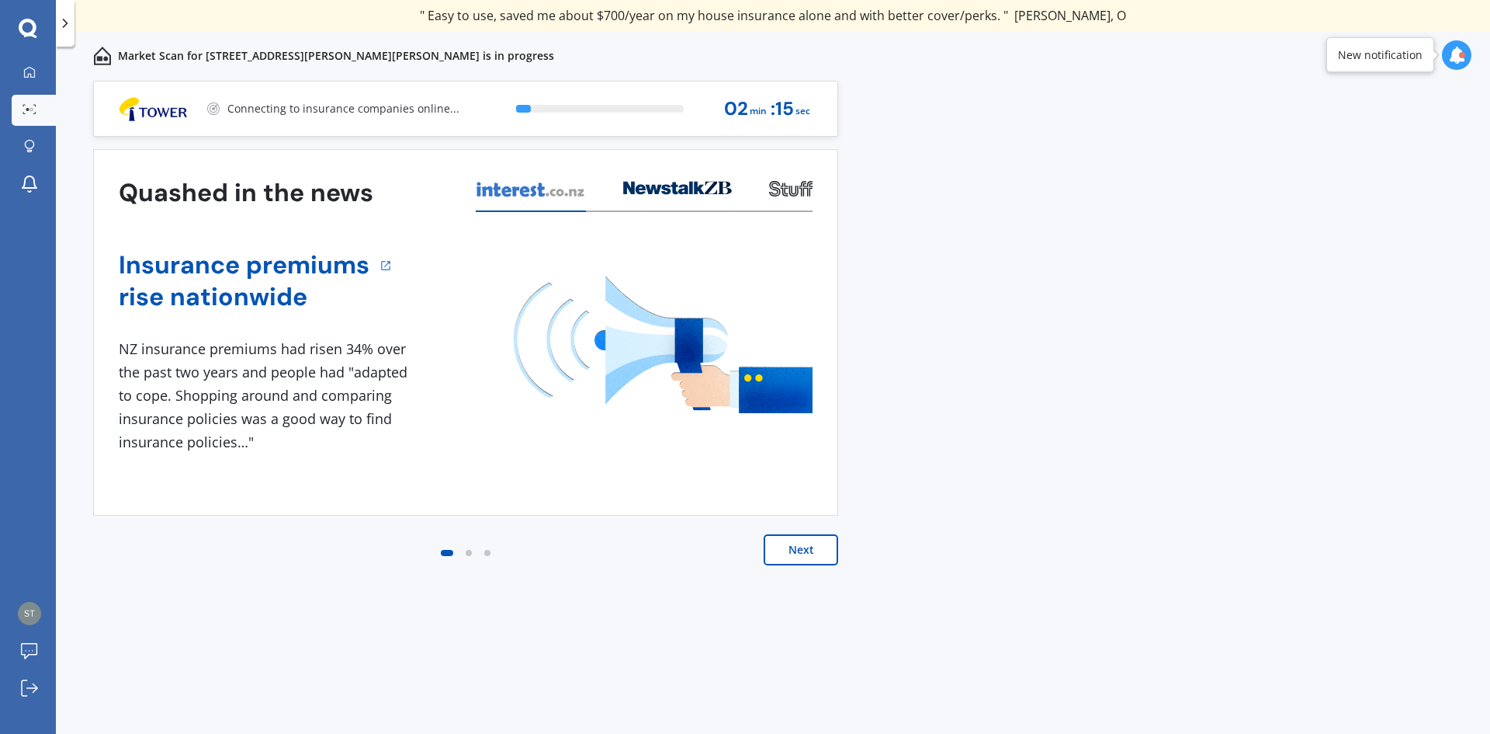
click at [808, 554] on button "Next" at bounding box center [801, 549] width 75 height 31
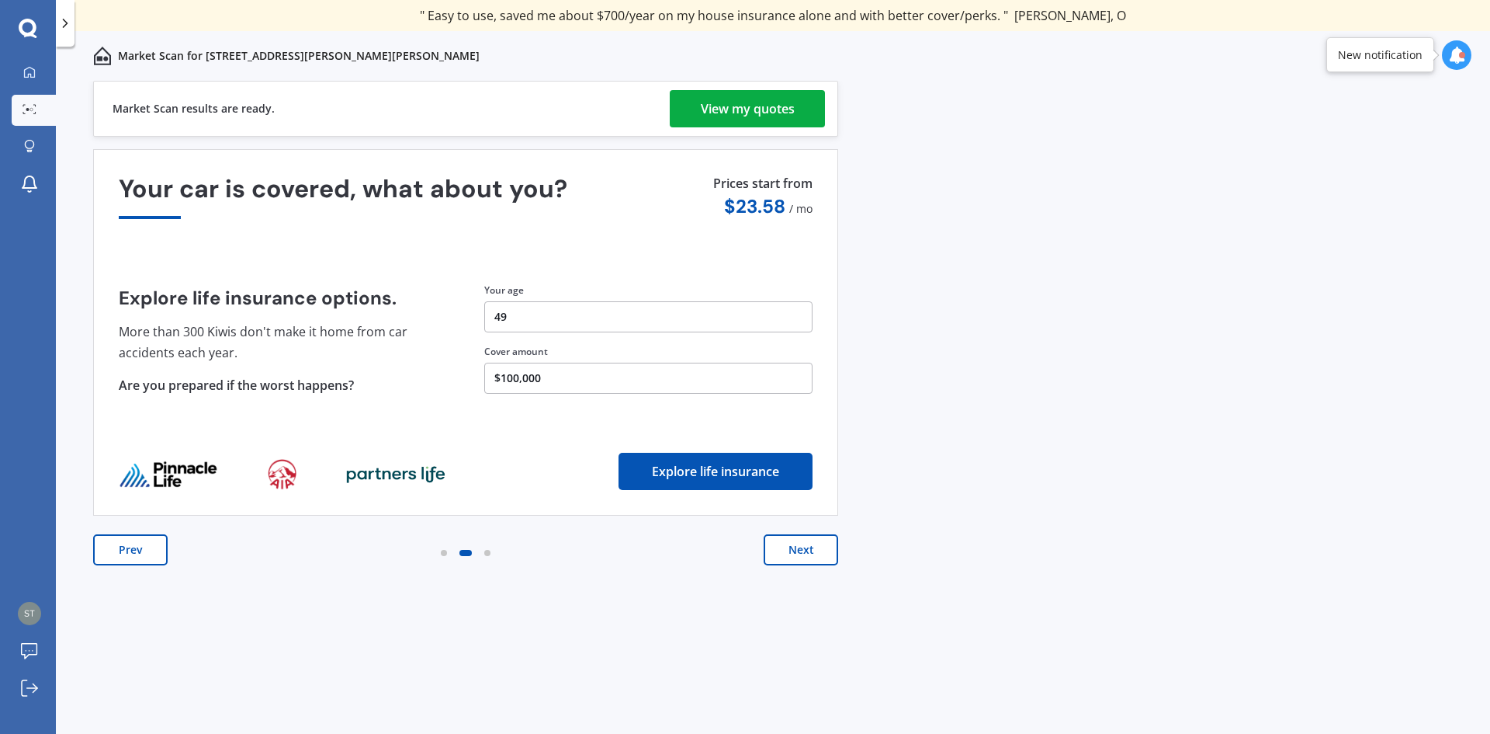
click at [734, 106] on div "View my quotes" at bounding box center [748, 108] width 94 height 37
